Goal: Task Accomplishment & Management: Use online tool/utility

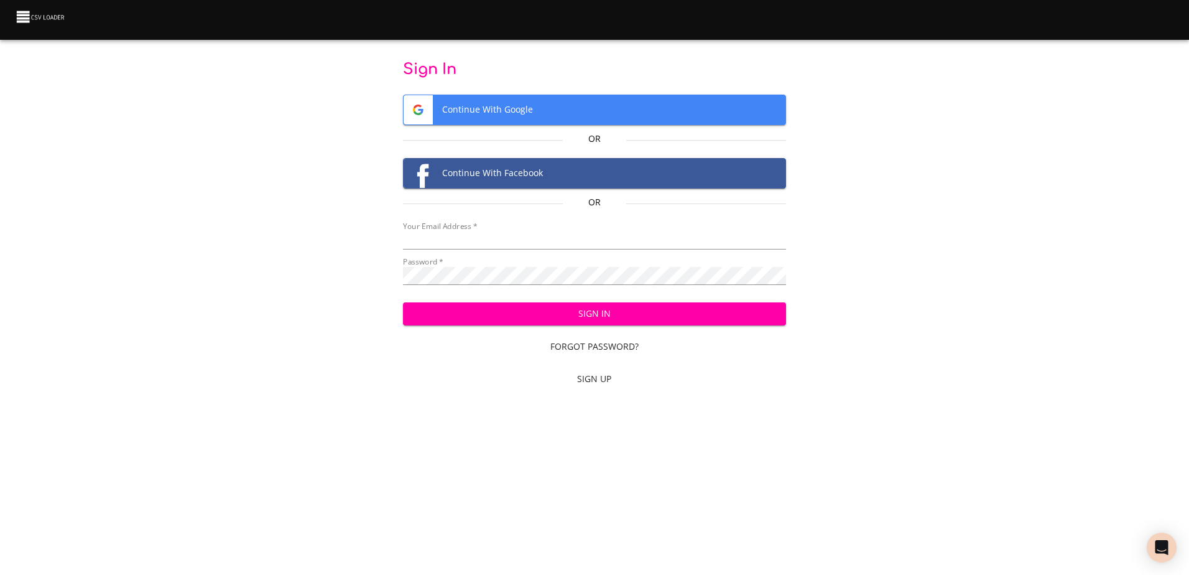
type input "[EMAIL_ADDRESS][DOMAIN_NAME]"
click at [677, 318] on span "Sign In" at bounding box center [594, 314] width 363 height 16
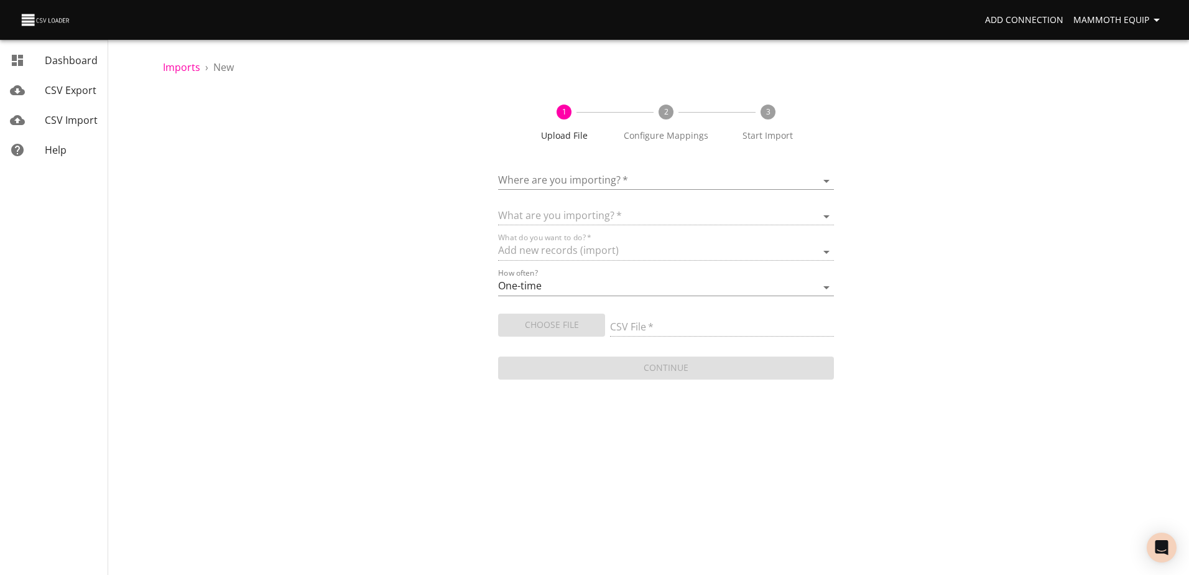
click at [826, 177] on body "Add Connection Mammoth Equip Dashboard CSV Export CSV Import Help Imports › New…" at bounding box center [594, 287] width 1189 height 575
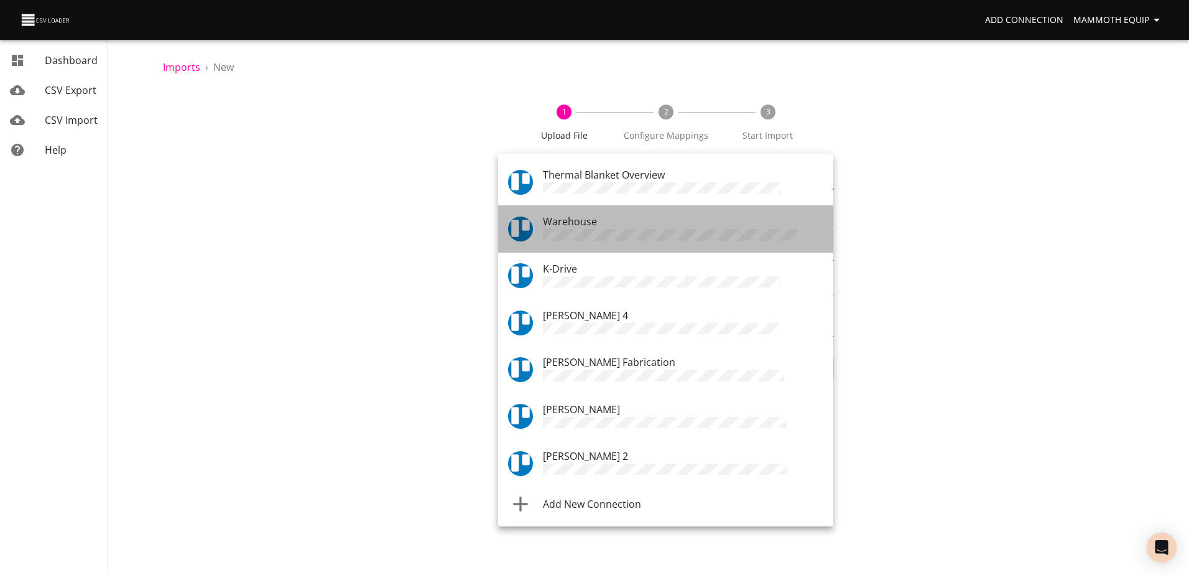
click at [563, 222] on span "Warehouse" at bounding box center [570, 222] width 54 height 14
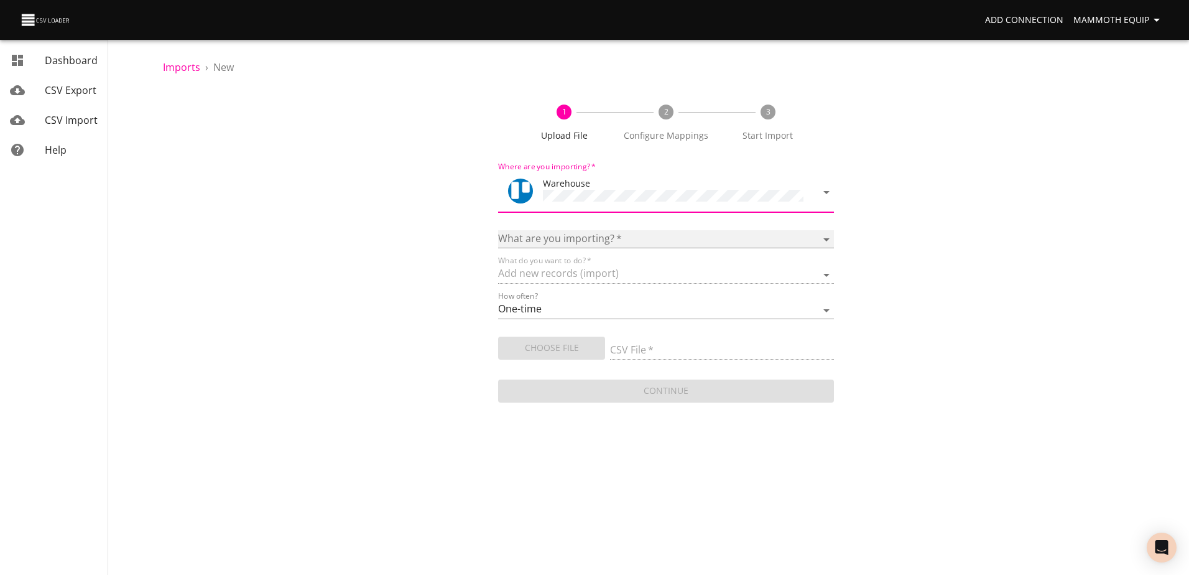
click at [823, 238] on select "Boards Cards Checkitems Checklists" at bounding box center [665, 239] width 335 height 18
select select "cards"
click at [498, 230] on select "Boards Cards Checkitems Checklists" at bounding box center [665, 239] width 335 height 18
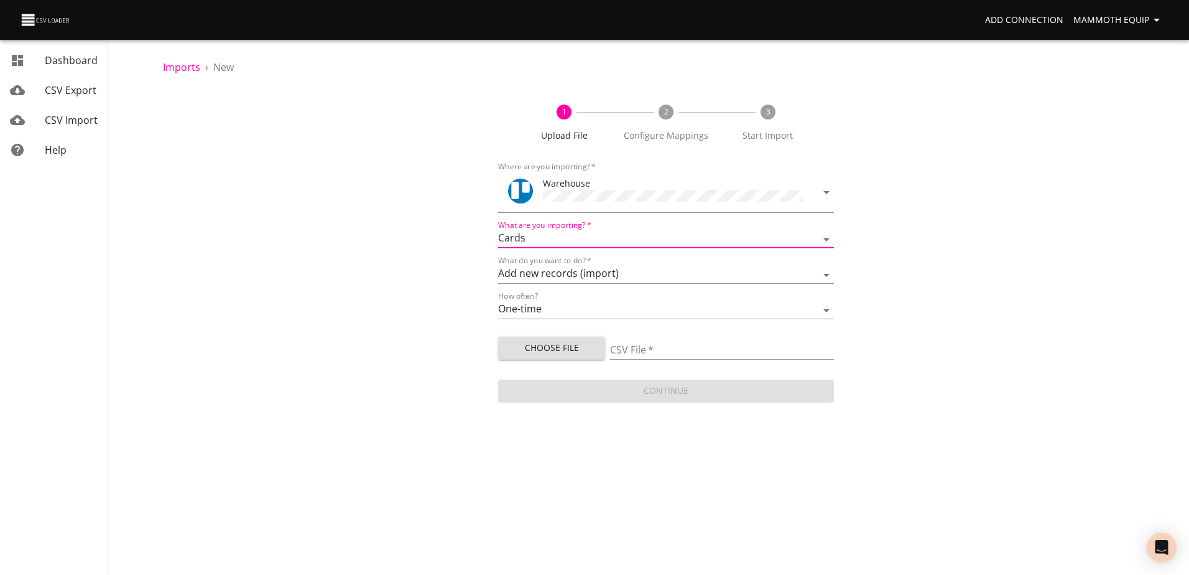
click at [544, 344] on span "Choose File" at bounding box center [551, 348] width 87 height 16
type input "Import1.xlsx"
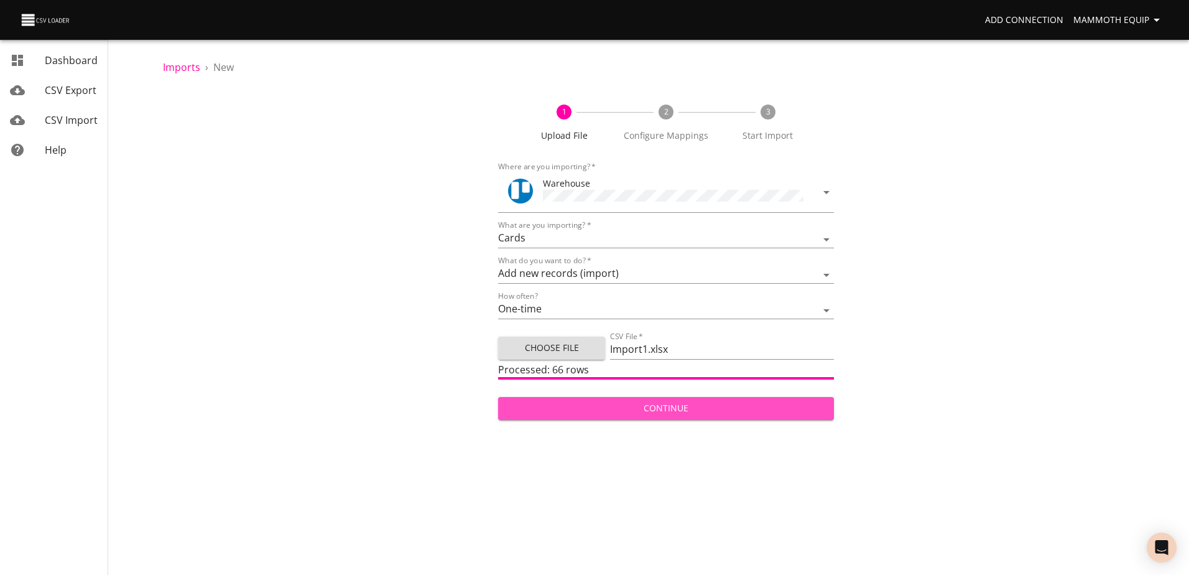
click at [720, 405] on span "Continue" at bounding box center [665, 409] width 315 height 16
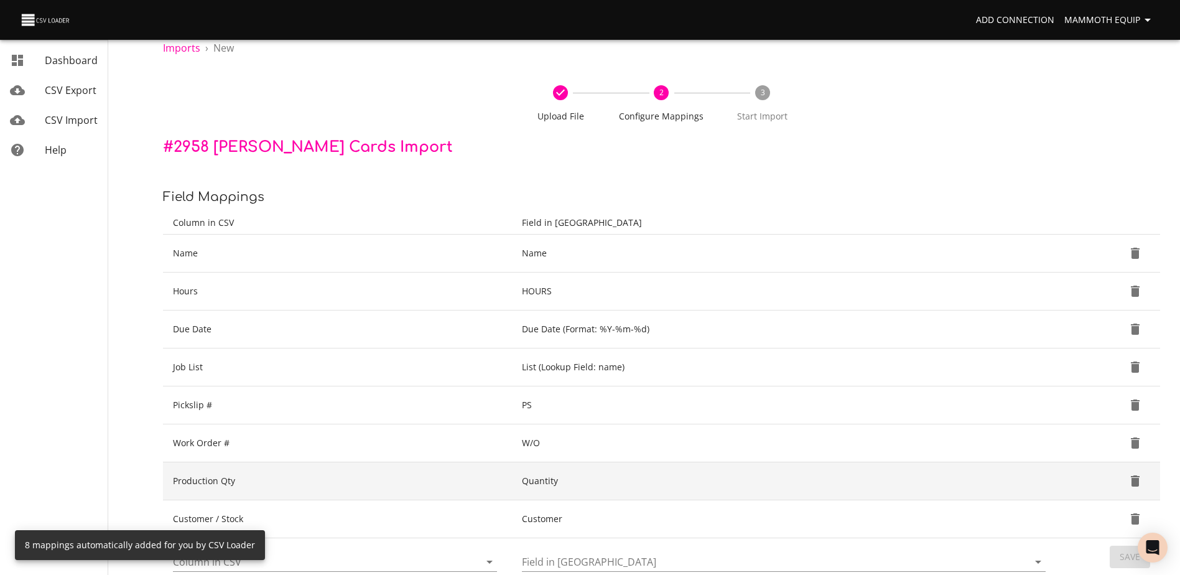
scroll to position [131, 0]
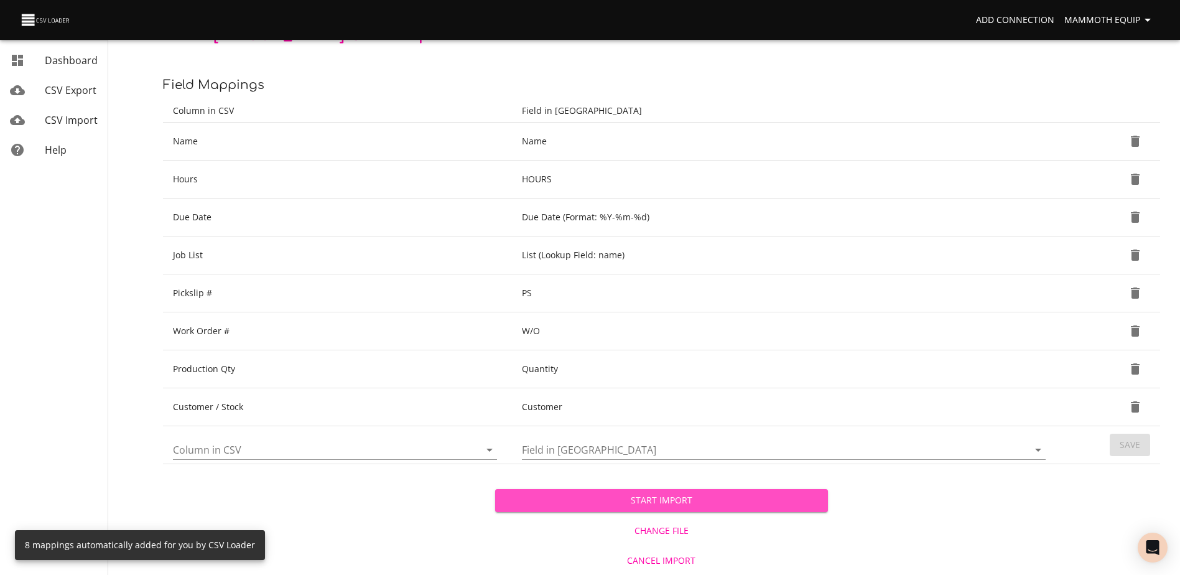
click at [672, 503] on span "Start Import" at bounding box center [661, 501] width 312 height 16
